Goal: Find specific page/section: Find specific page/section

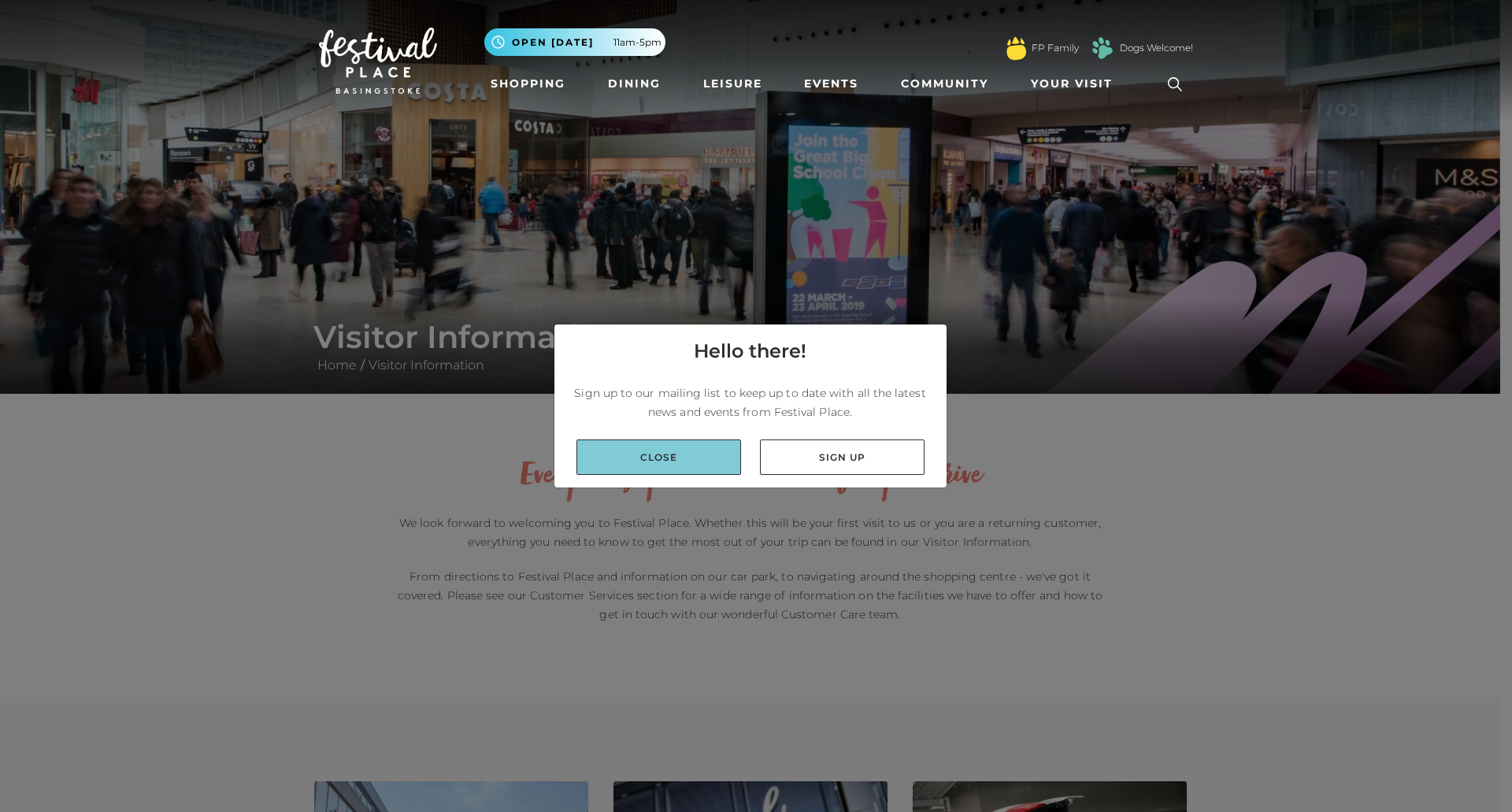
click at [655, 448] on link "Close" at bounding box center [658, 457] width 165 height 36
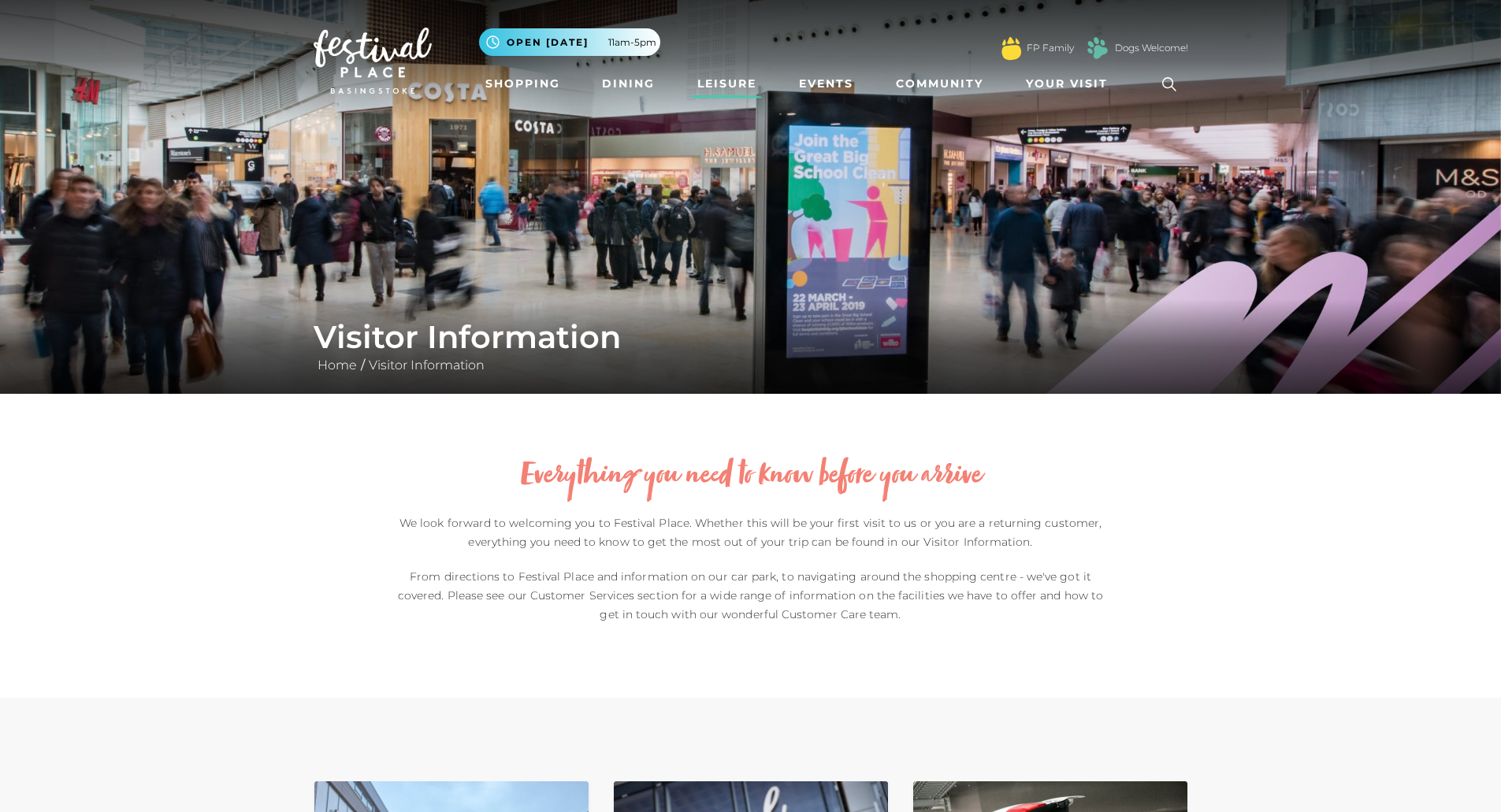
click at [752, 76] on link "Leisure" at bounding box center [727, 84] width 72 height 29
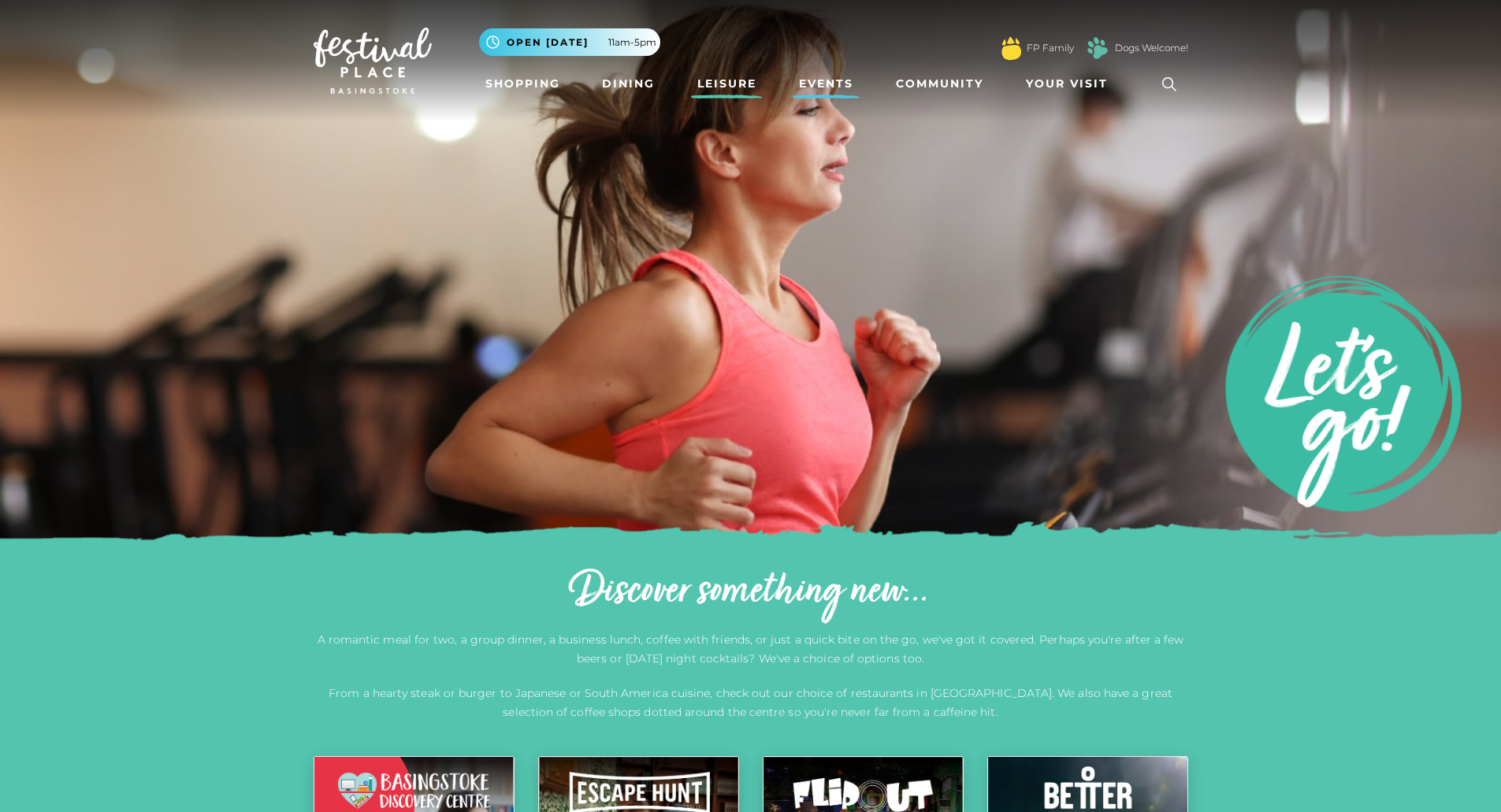
click at [811, 83] on link "Events" at bounding box center [826, 84] width 67 height 29
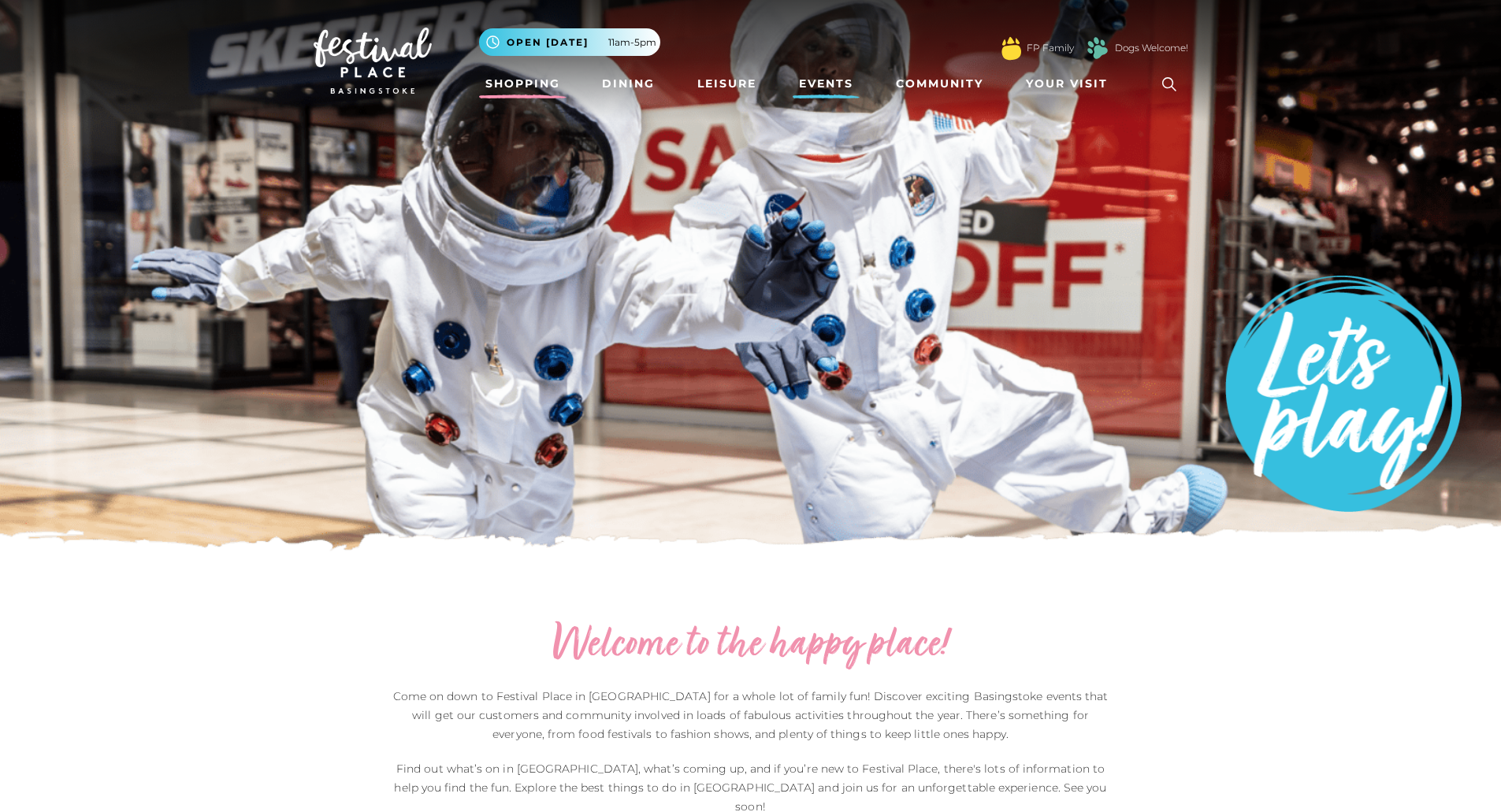
click at [542, 76] on link "Shopping" at bounding box center [523, 84] width 87 height 29
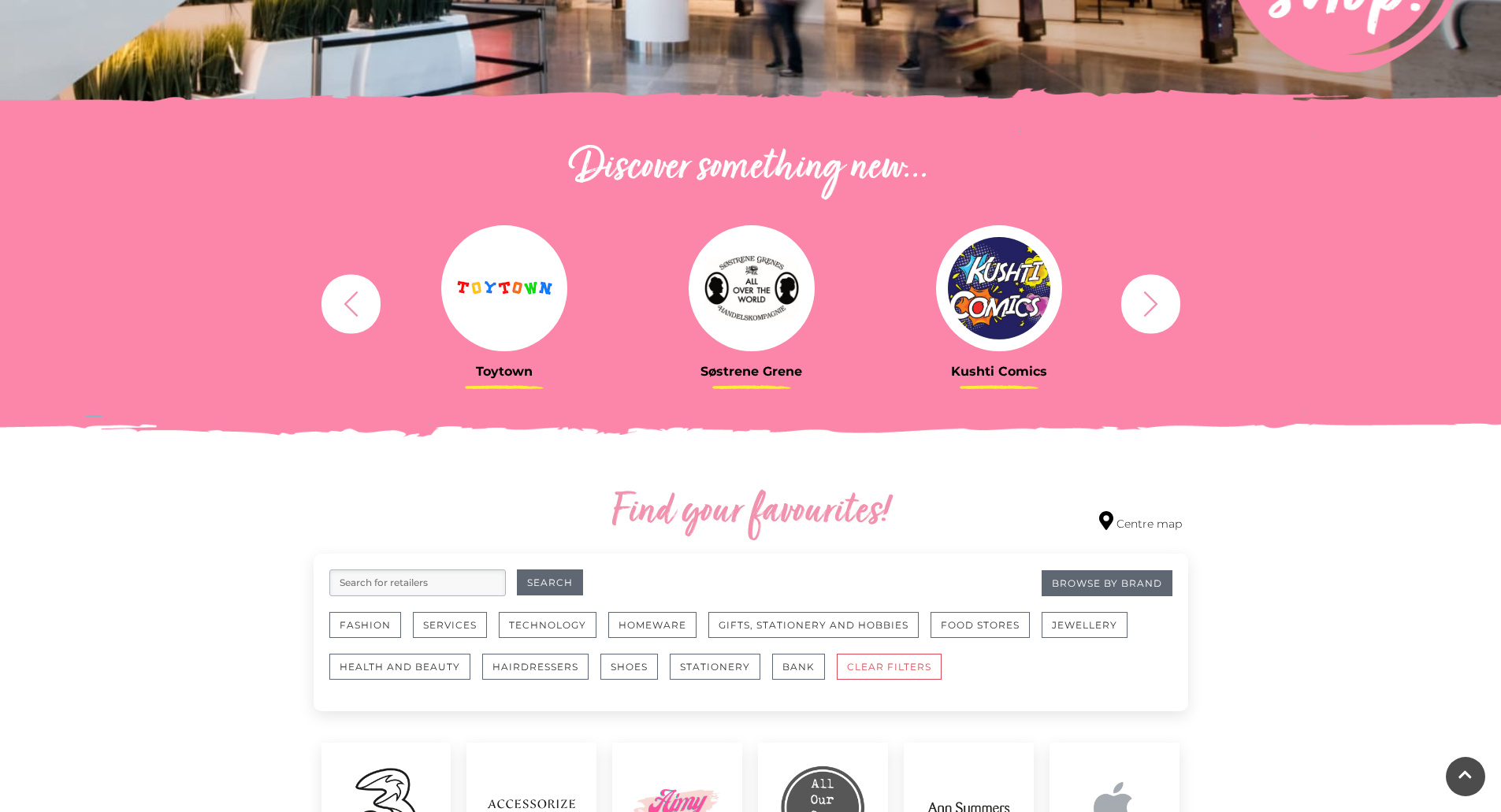
scroll to position [379, 0]
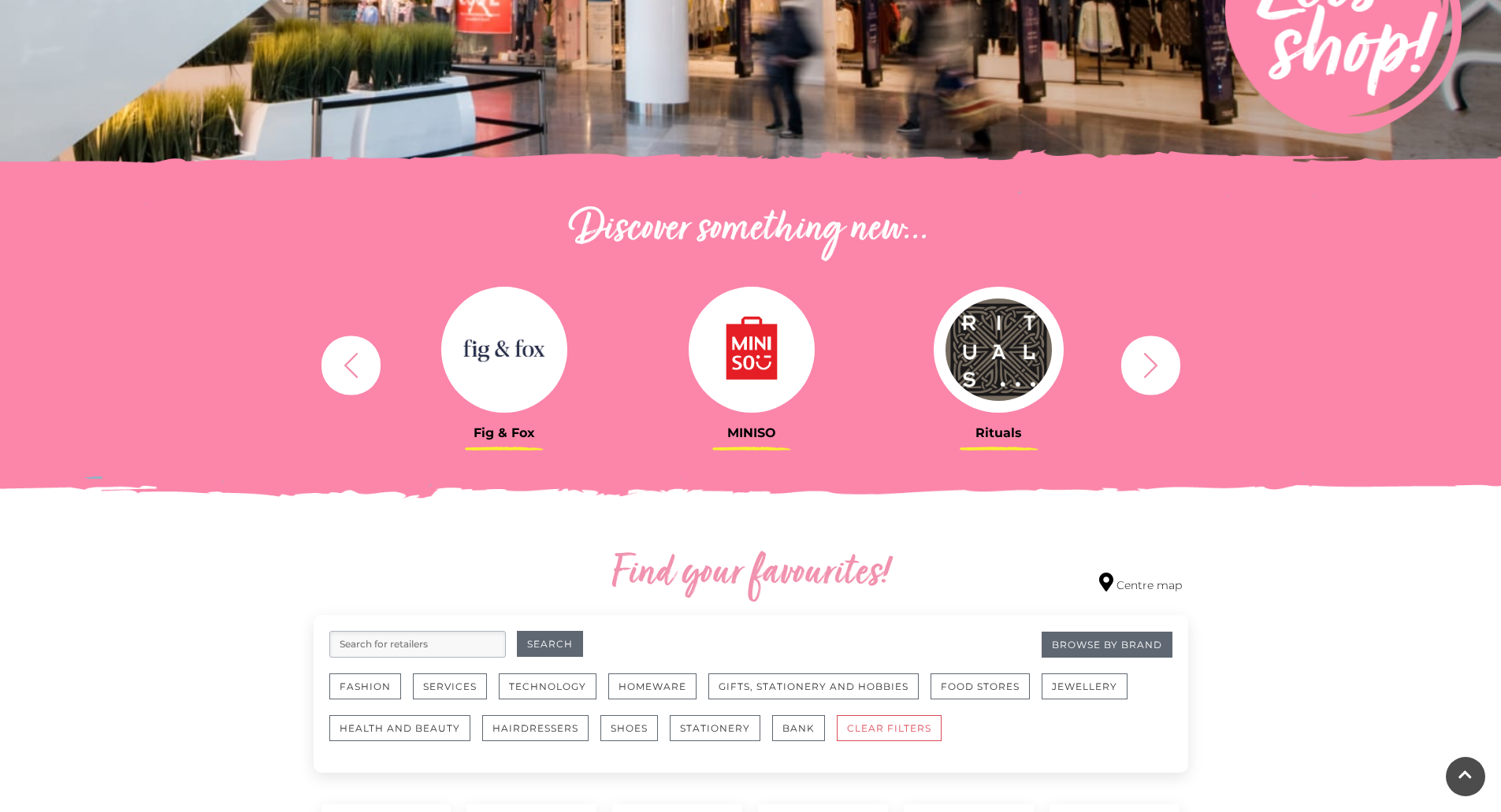
click at [476, 648] on input "search" at bounding box center [418, 645] width 177 height 27
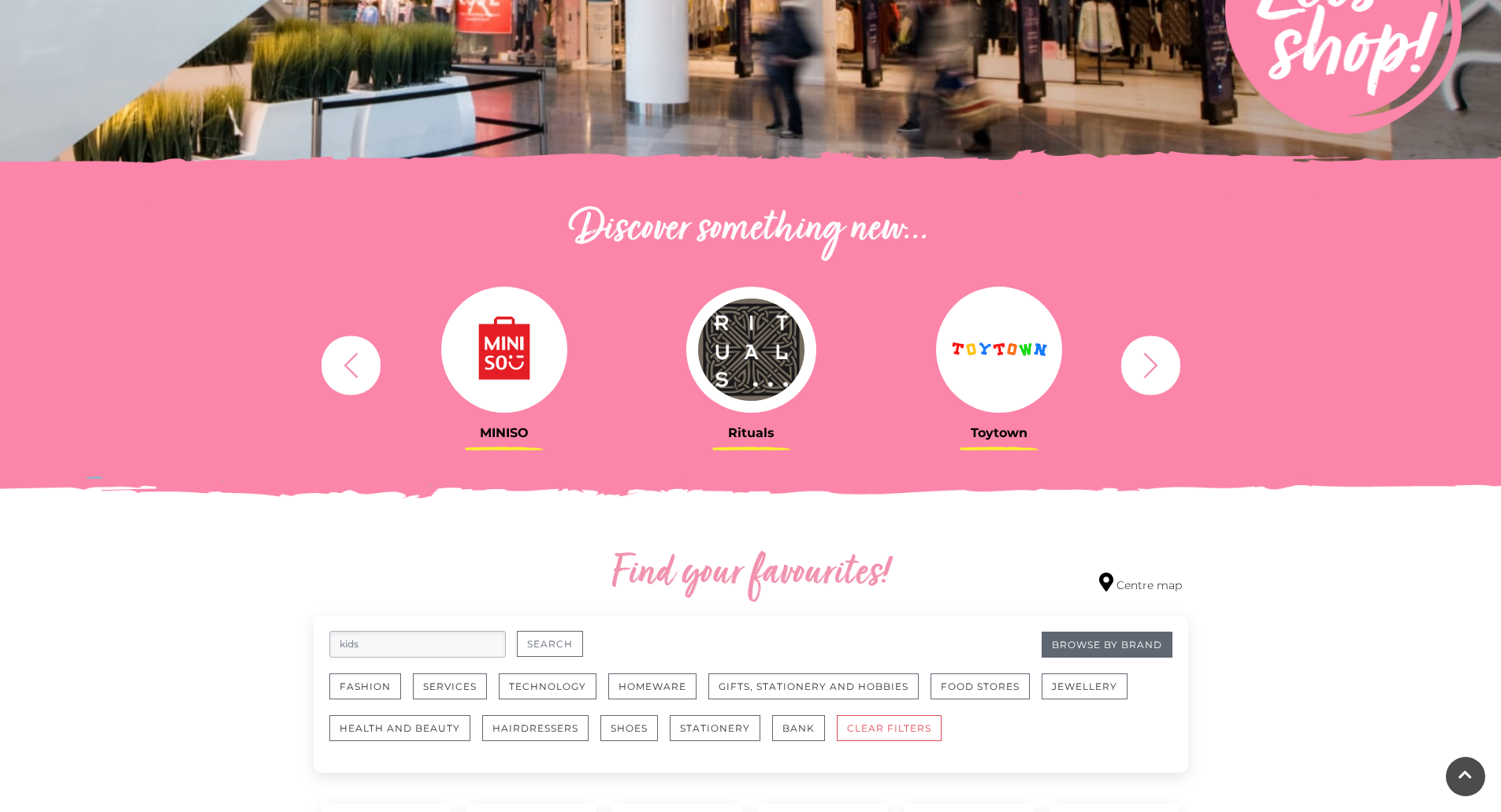
type input "kids"
click at [548, 644] on button "Search" at bounding box center [550, 644] width 66 height 26
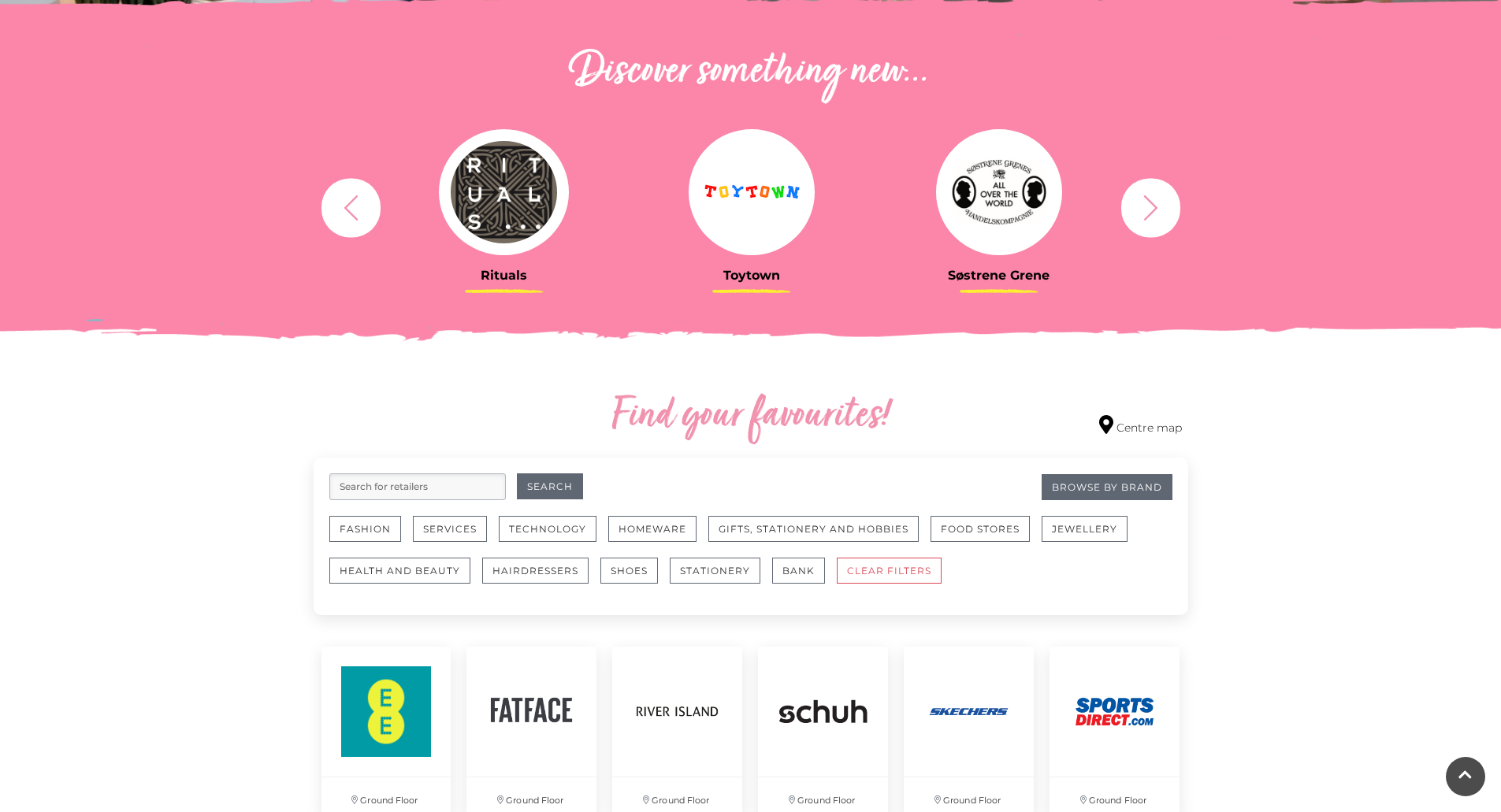
scroll to position [504, 0]
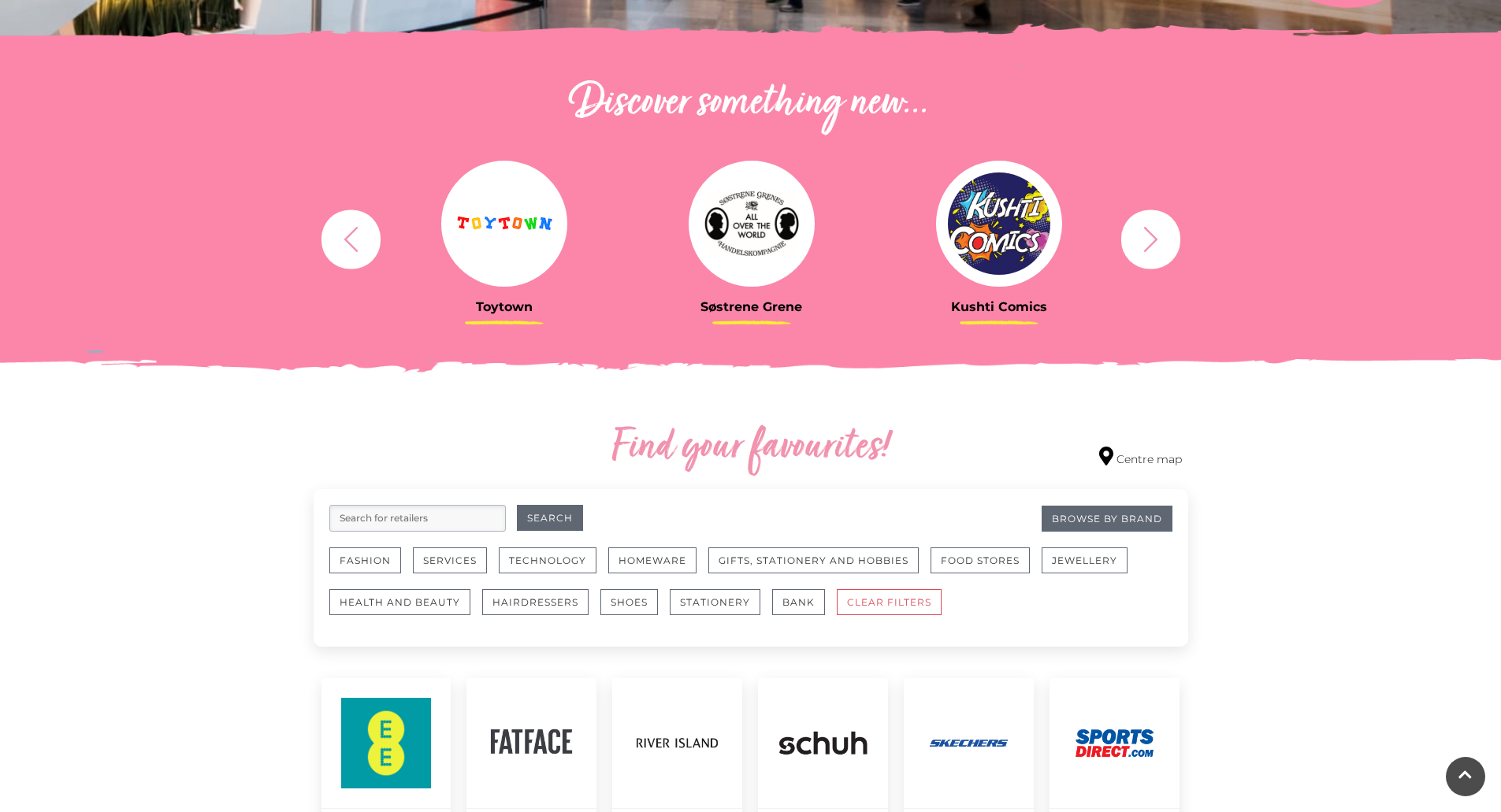
click at [457, 519] on input "search" at bounding box center [418, 519] width 177 height 27
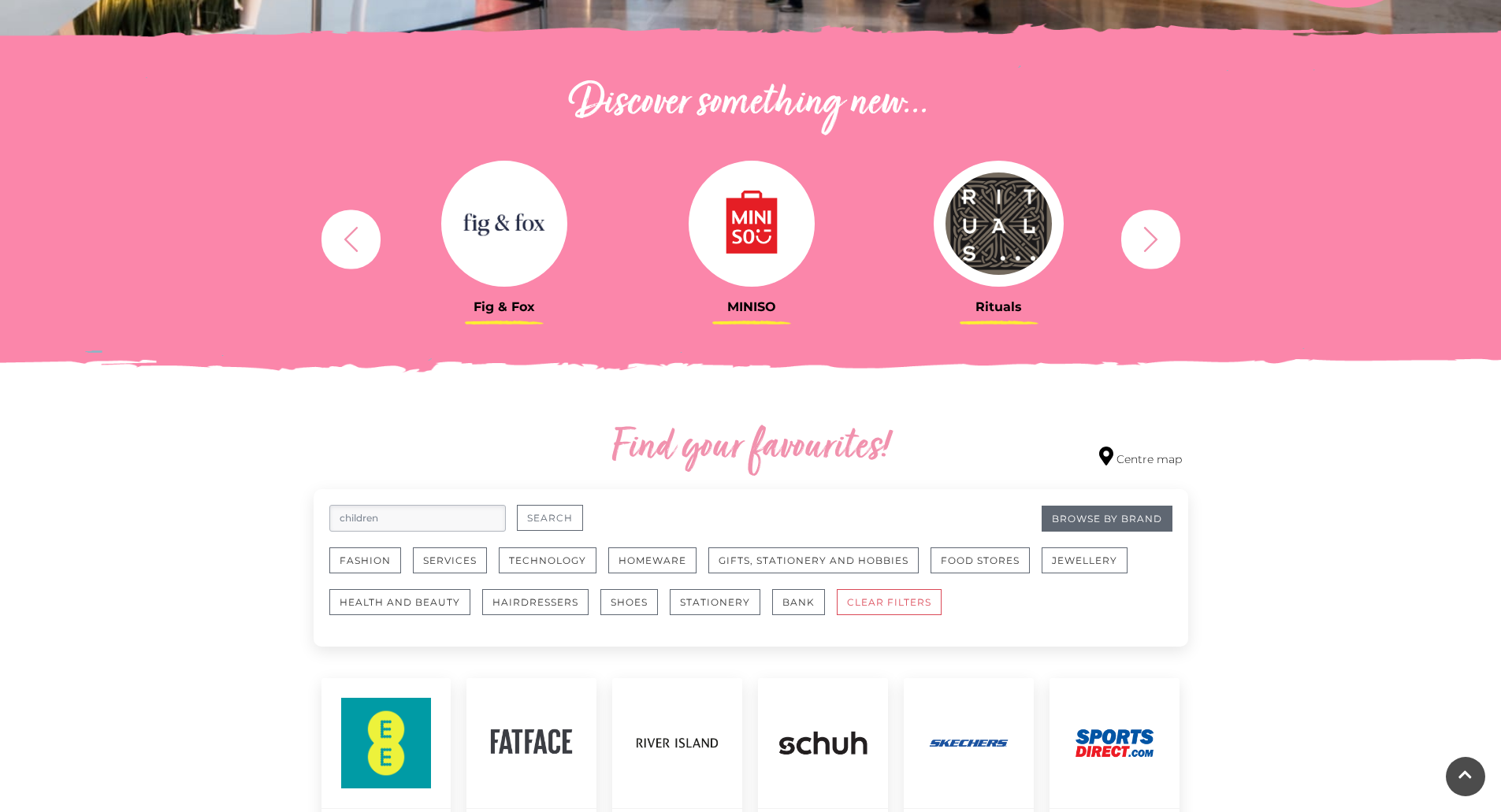
type input "children"
click at [539, 511] on button "Search" at bounding box center [550, 518] width 66 height 26
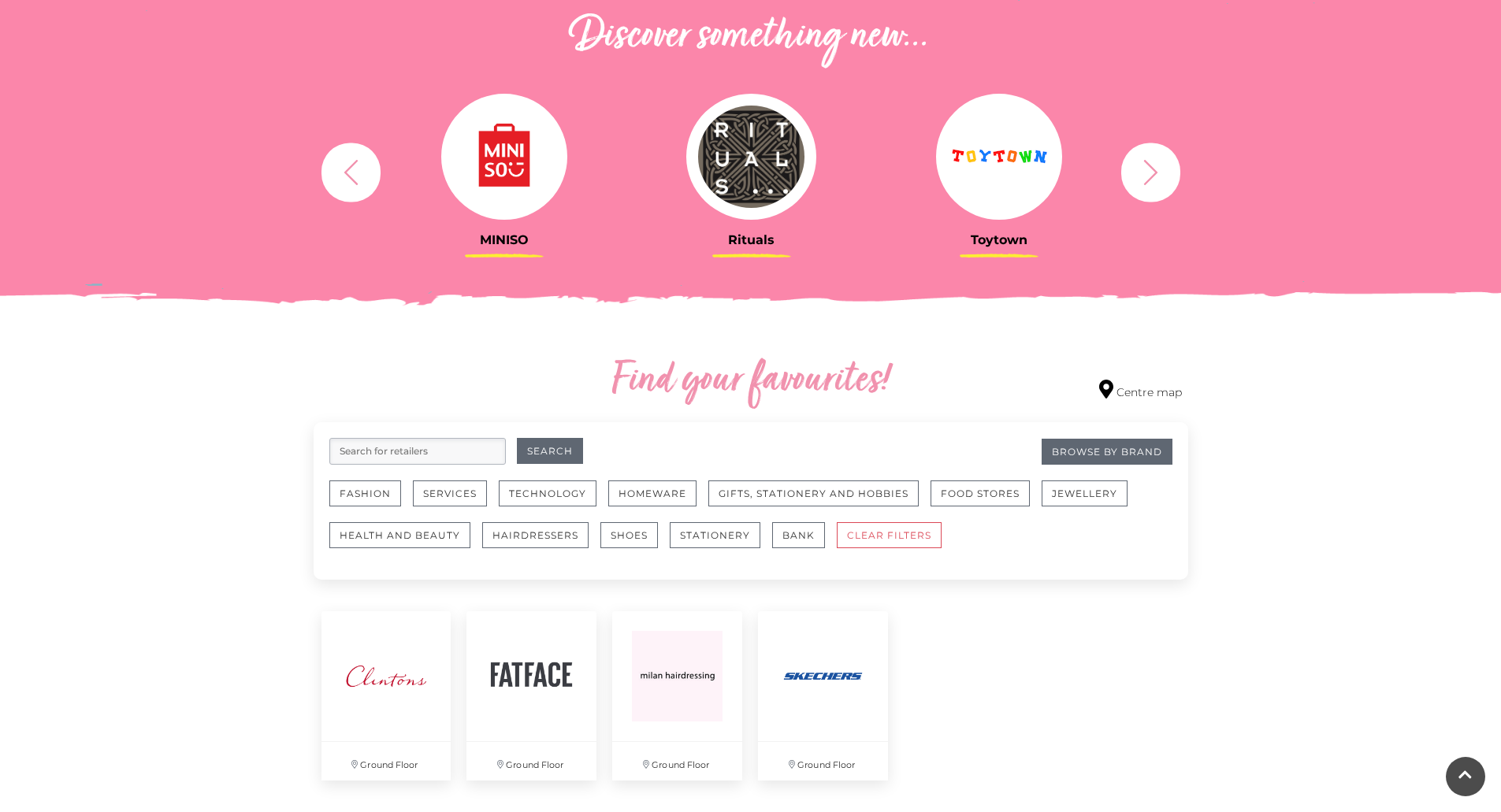
scroll to position [567, 0]
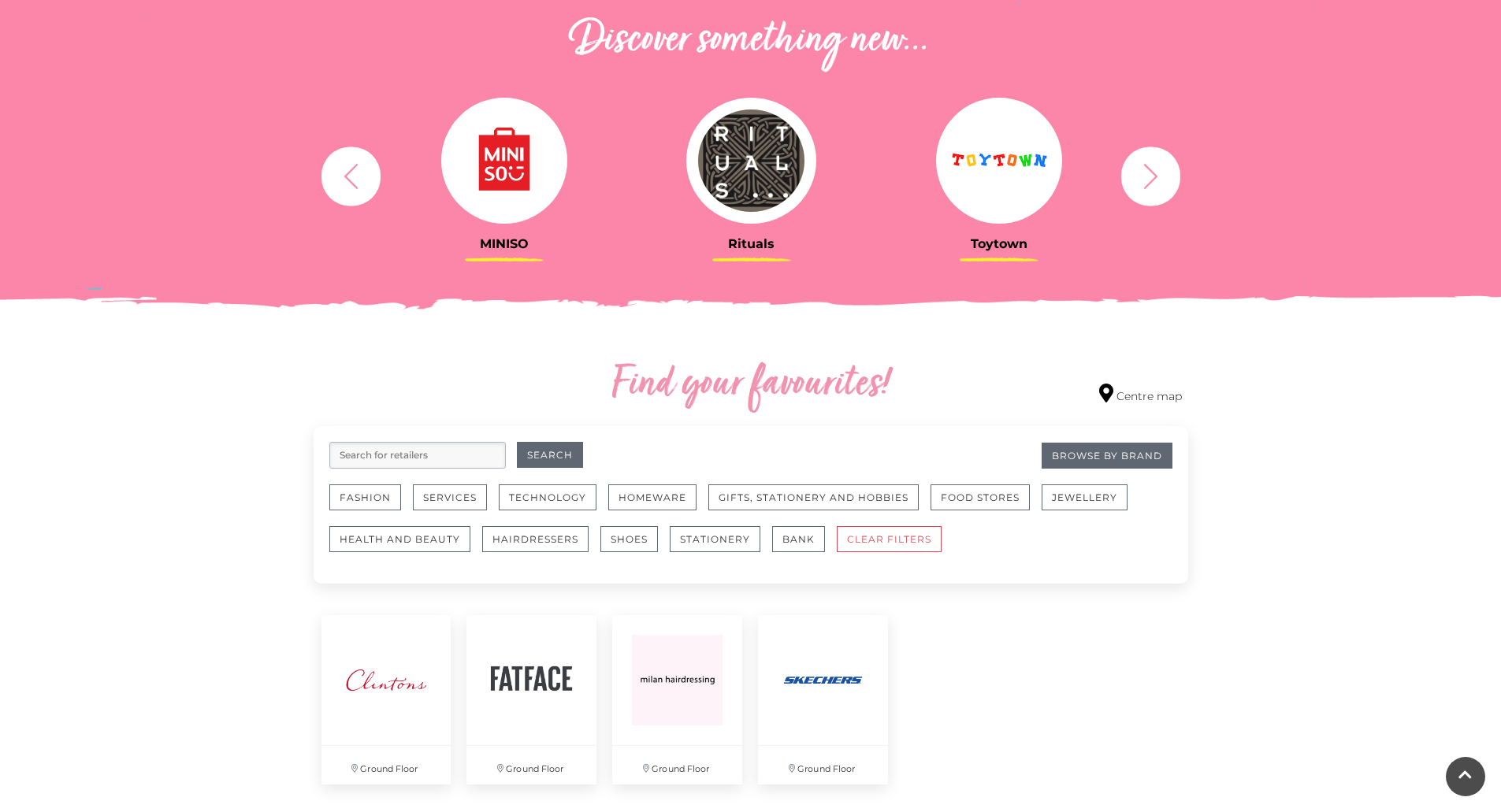
click at [410, 456] on input "search" at bounding box center [418, 456] width 177 height 27
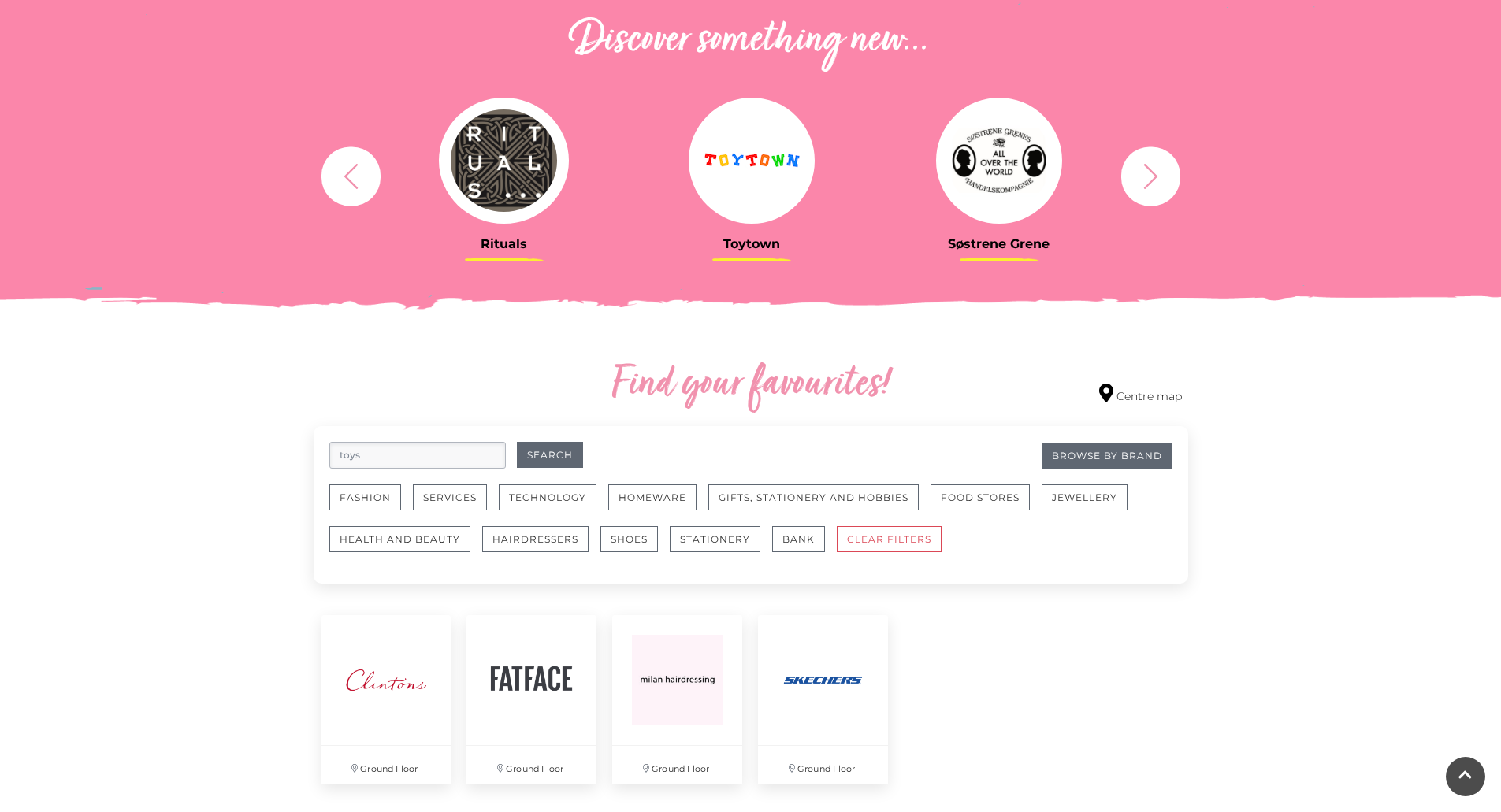
type input "toys"
click at [517, 442] on button "Search" at bounding box center [550, 455] width 66 height 26
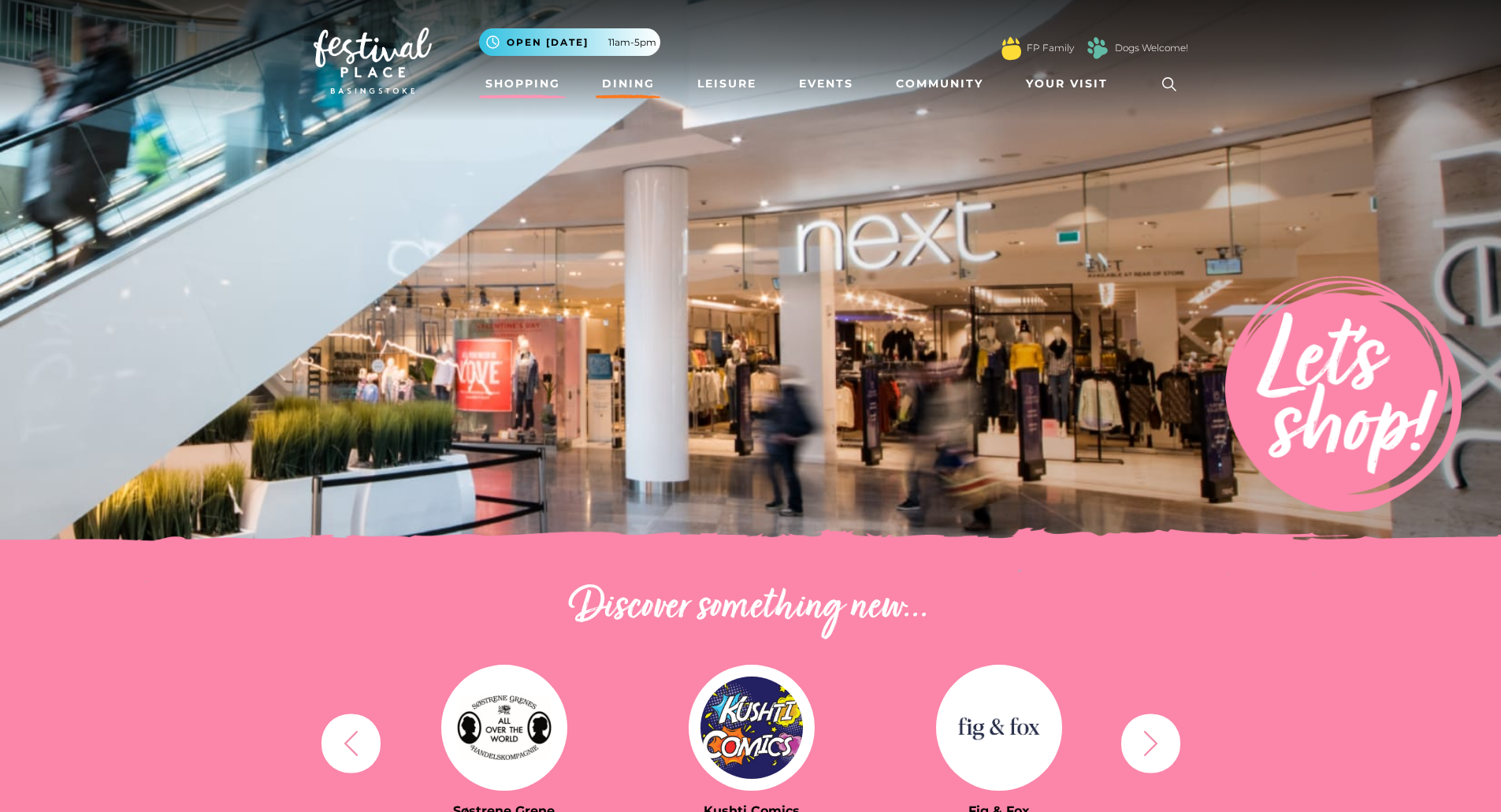
click at [633, 87] on link "Dining" at bounding box center [628, 84] width 65 height 29
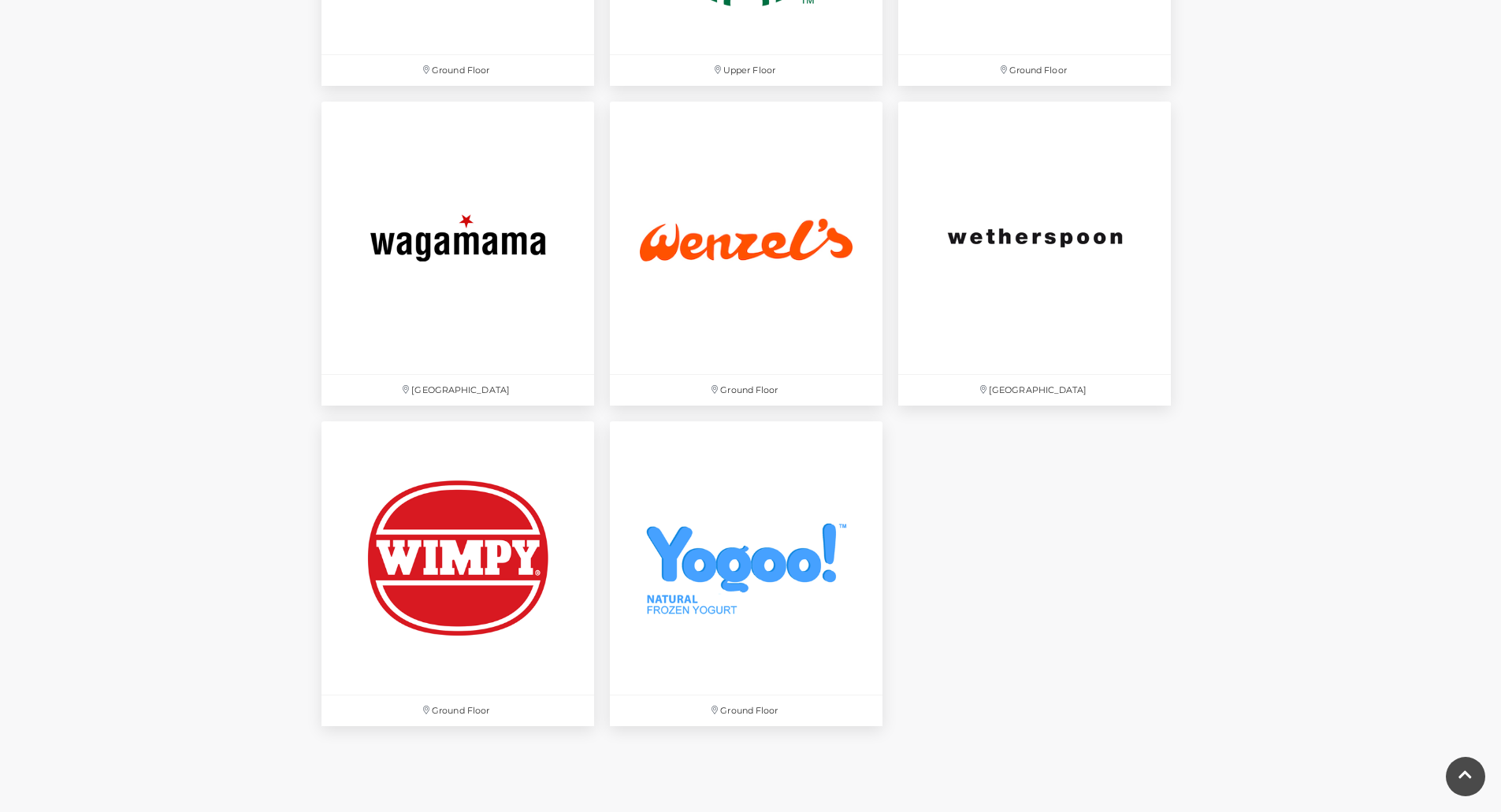
scroll to position [5105, 0]
